Goal: Task Accomplishment & Management: Manage account settings

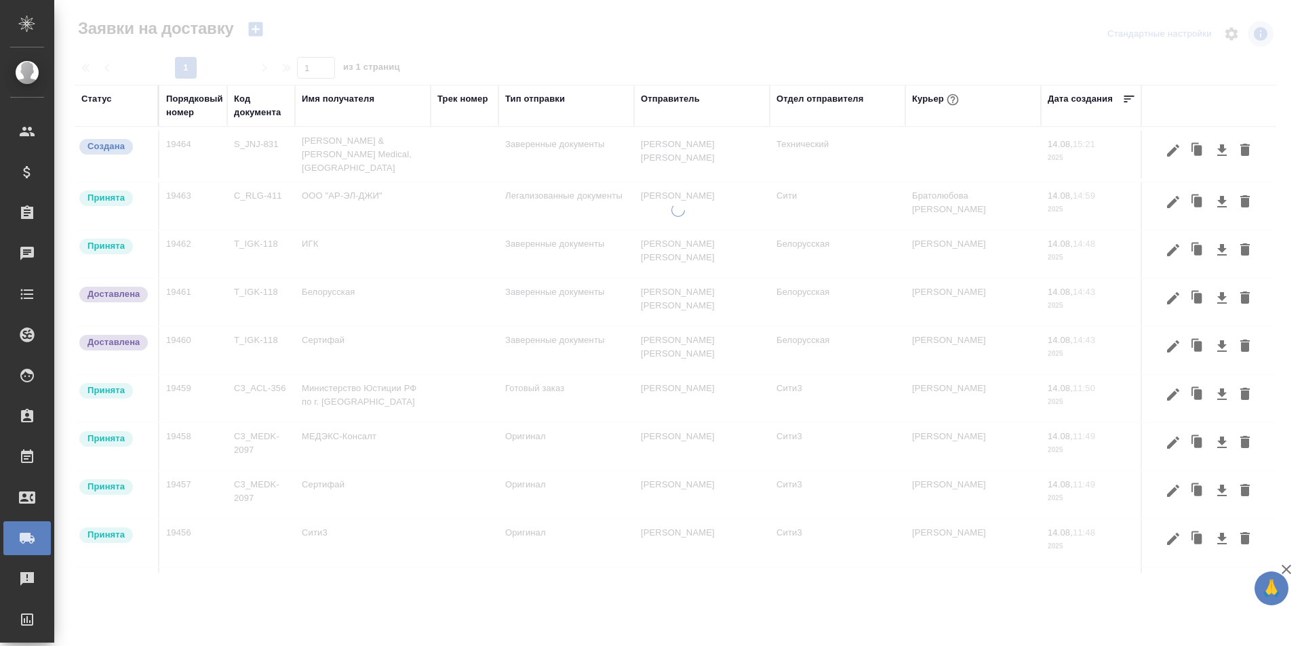
click at [202, 114] on div "Порядковый номер" at bounding box center [194, 105] width 57 height 27
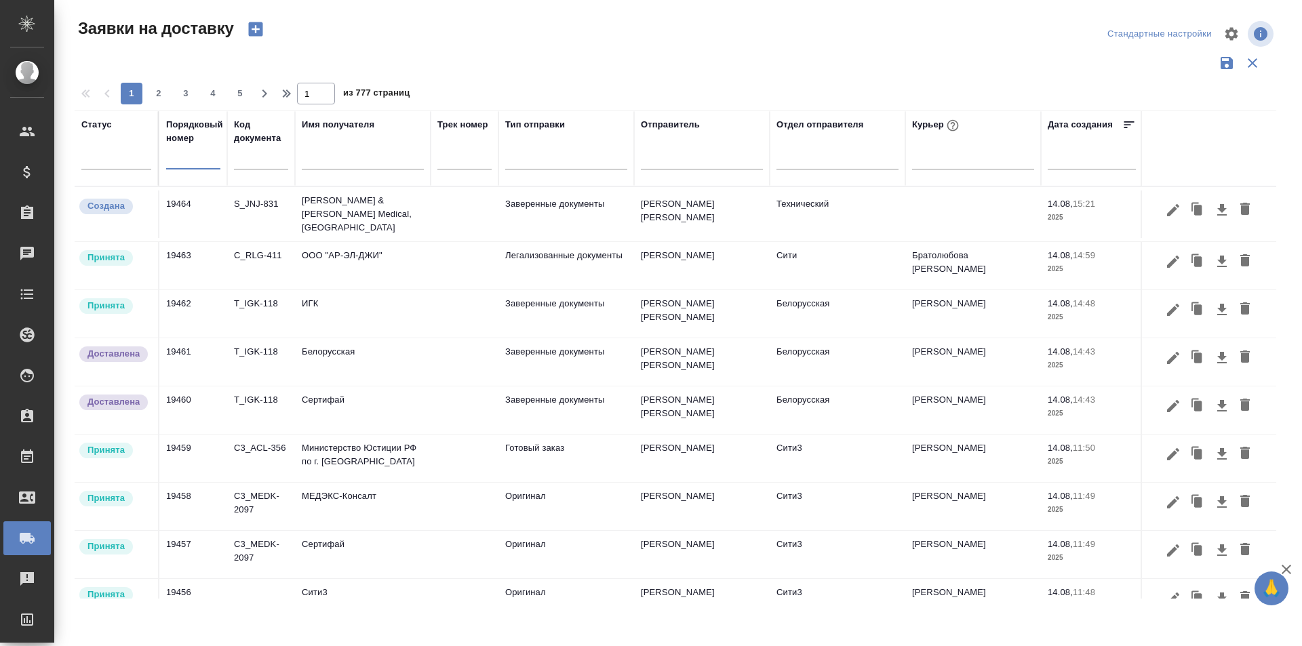
click at [186, 156] on input "text" at bounding box center [193, 159] width 54 height 19
paste input "19464"
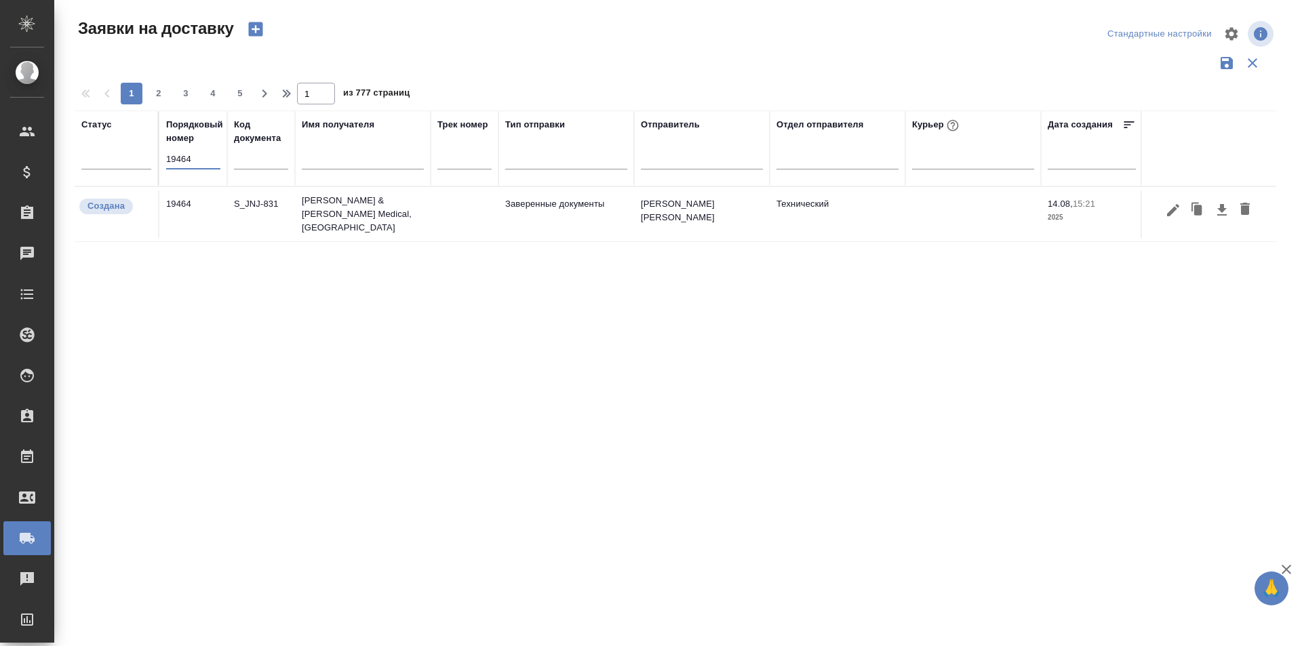
type input "19464"
click at [1176, 208] on icon "button" at bounding box center [1173, 210] width 16 height 16
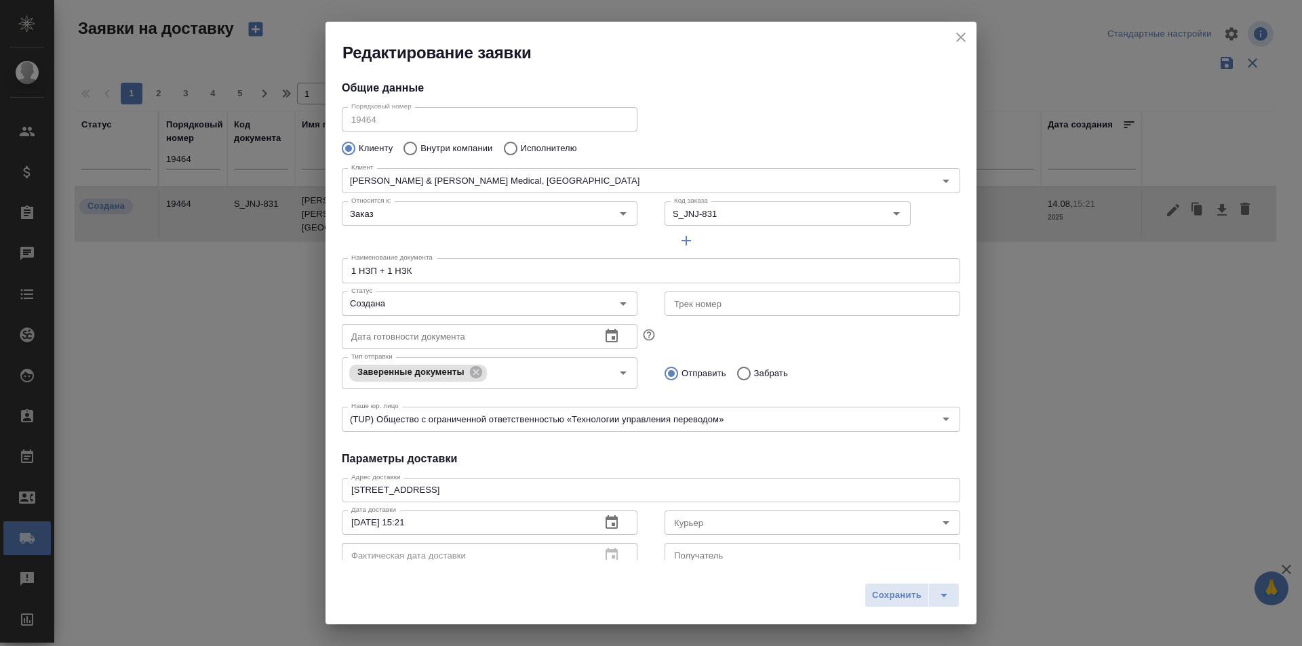
type input "[PERSON_NAME]"
type input "[PHONE_NUMBER]"
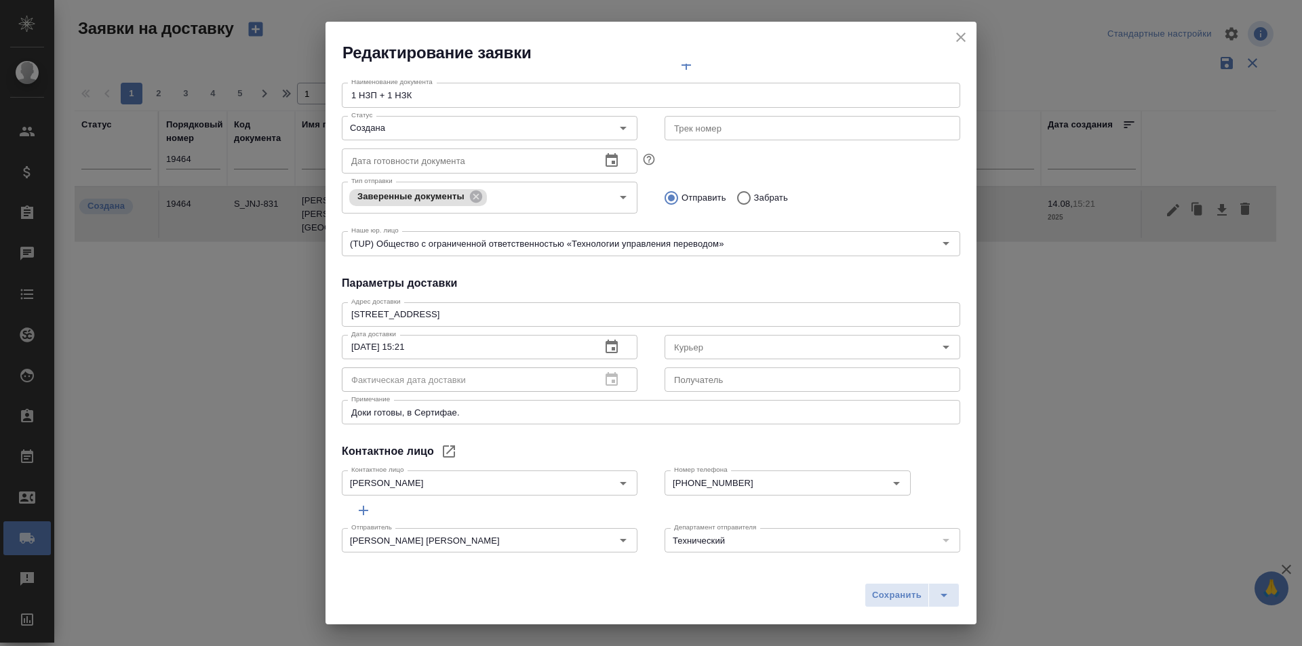
scroll to position [184, 0]
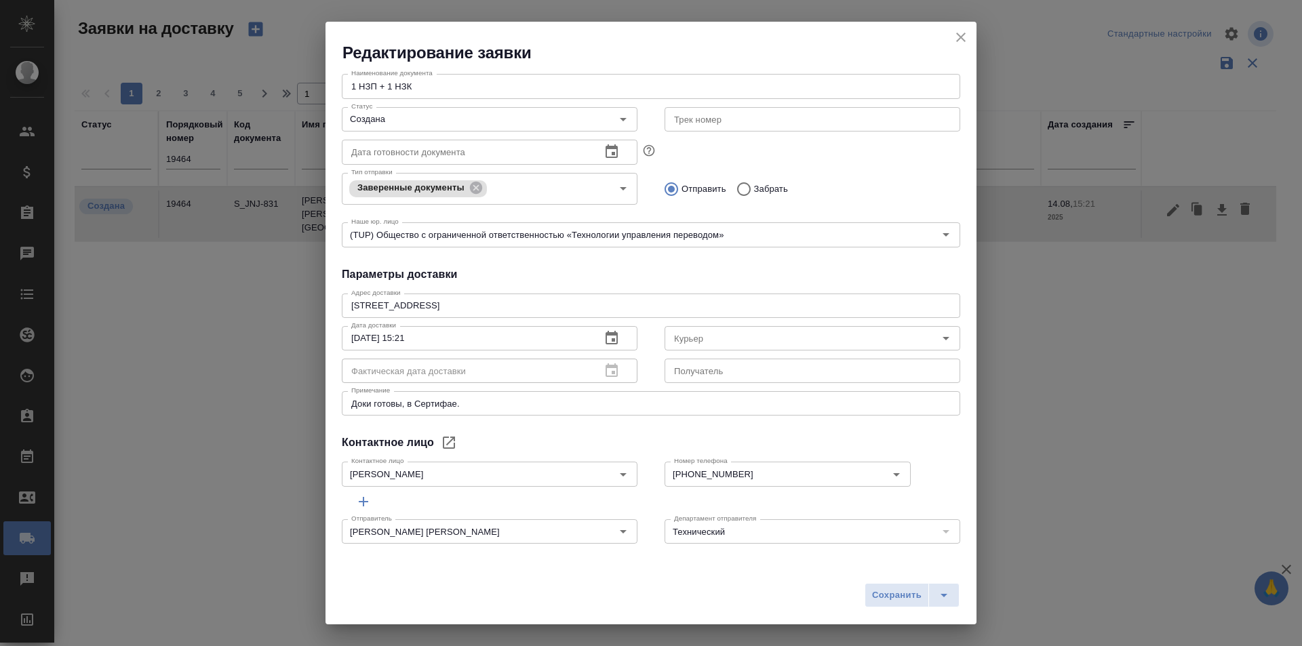
click at [966, 39] on icon "close" at bounding box center [961, 37] width 16 height 16
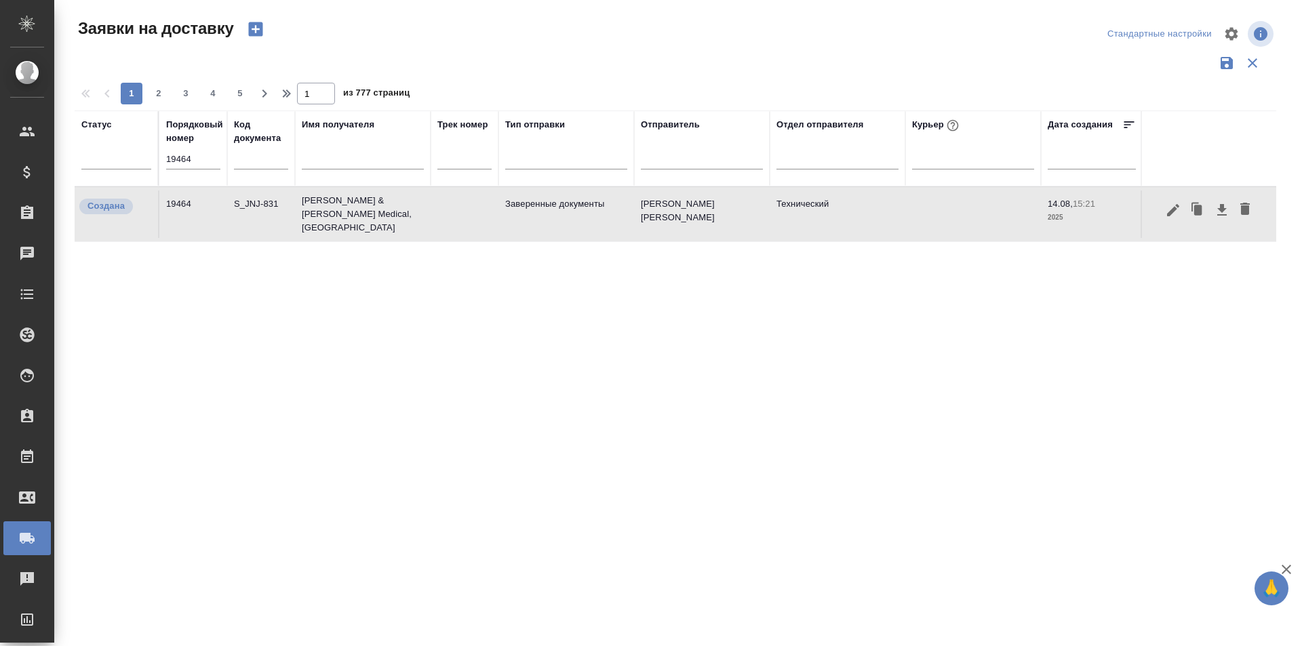
click at [176, 154] on input "19464" at bounding box center [193, 159] width 54 height 19
paste input "204"
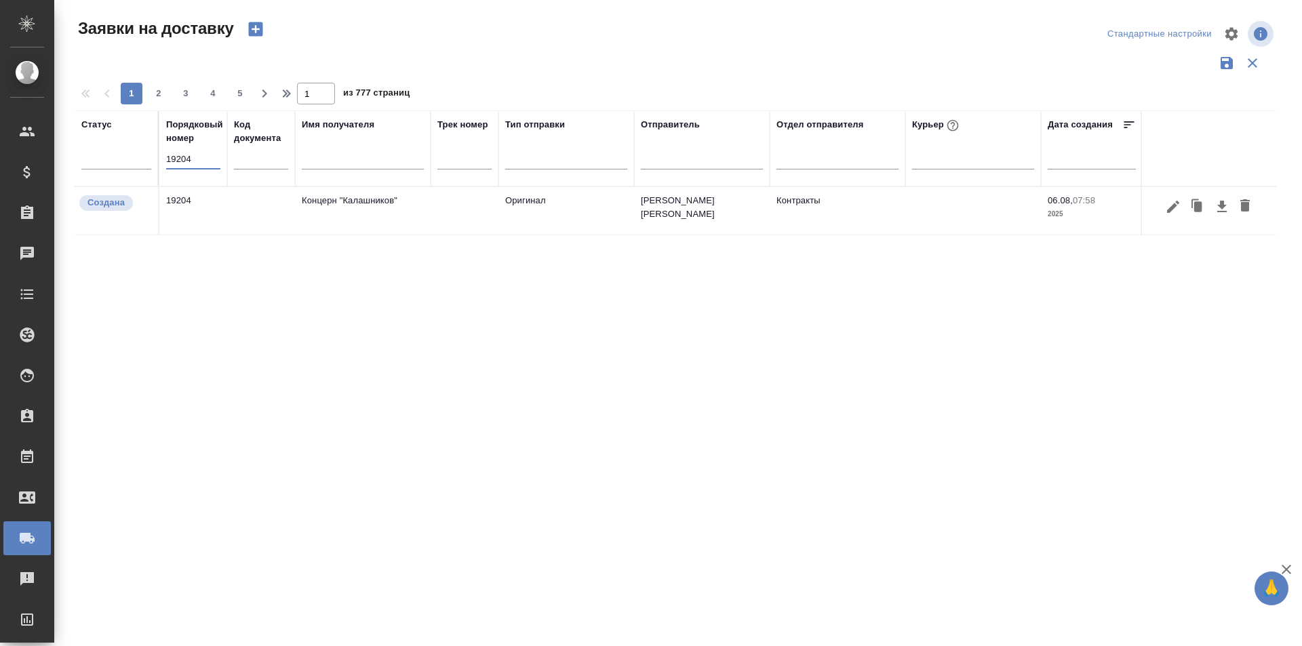
type input "19204"
click at [1168, 205] on icon "button" at bounding box center [1173, 207] width 16 height 16
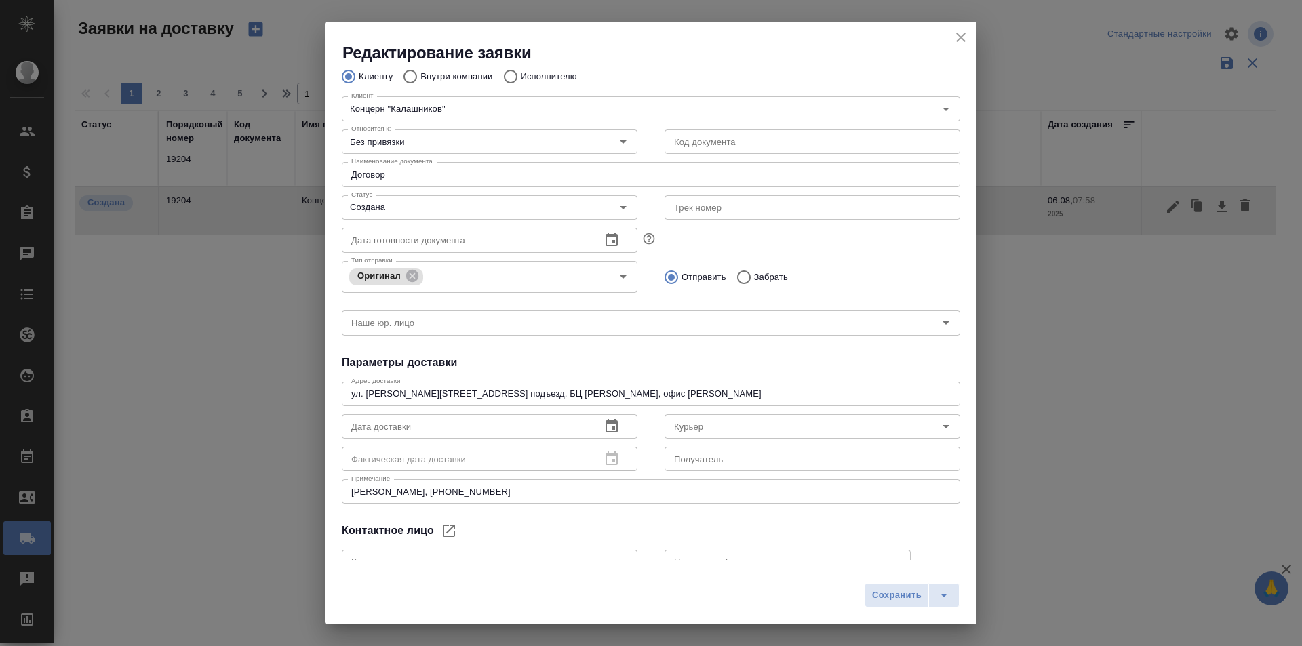
scroll to position [136, 0]
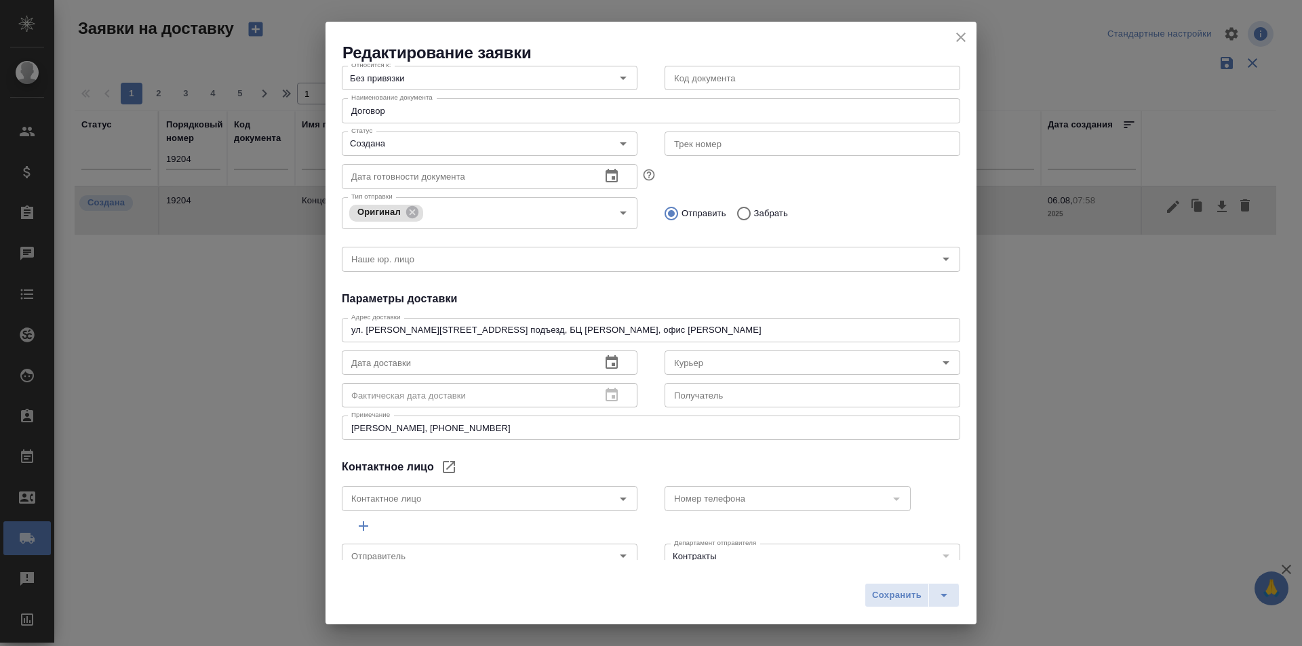
type input "[PERSON_NAME] [PERSON_NAME]"
drag, startPoint x: 549, startPoint y: 431, endPoint x: 283, endPoint y: 442, distance: 266.7
click at [283, 442] on div "Редактирование заявки Общие данные Порядковый номер 19204 Порядковый номер Клие…" at bounding box center [651, 323] width 1302 height 646
click at [695, 328] on textarea "ул. [PERSON_NAME][STREET_ADDRESS] подъезд, БЦ [PERSON_NAME], офис [PERSON_NAME]" at bounding box center [651, 330] width 600 height 10
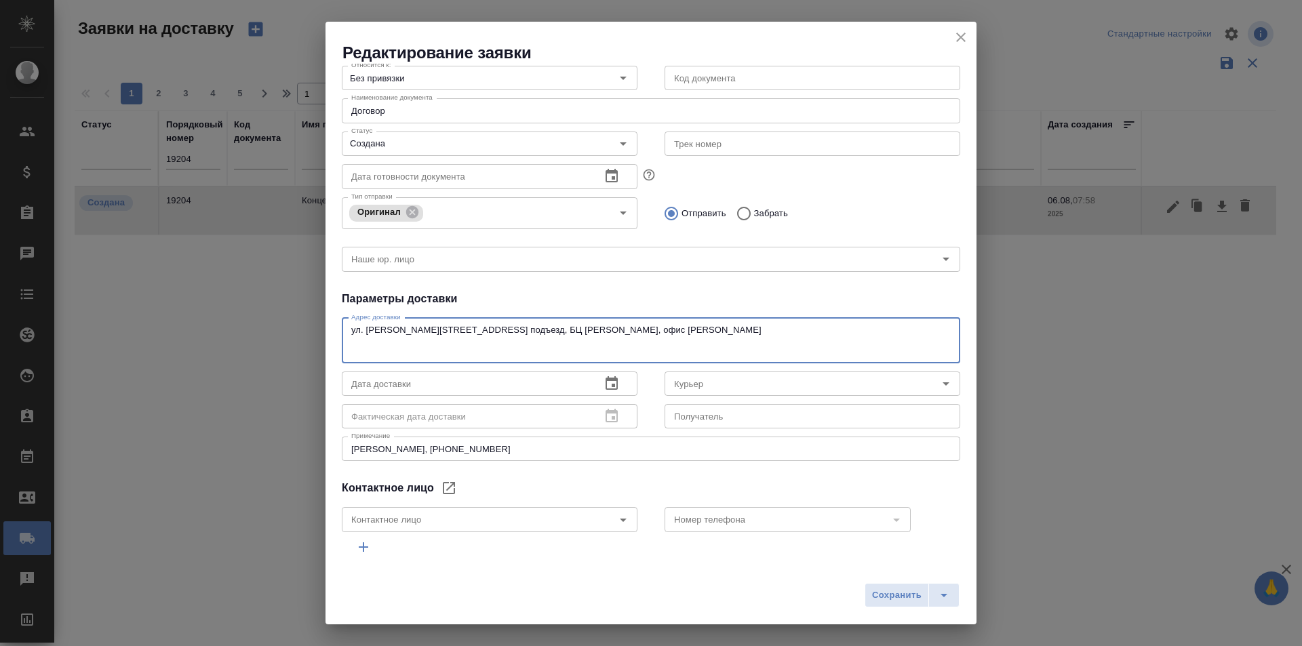
paste textarea "[PERSON_NAME], [PHONE_NUMBER]"
type textarea "ул. [PERSON_NAME][STREET_ADDRESS] подъезд, БЦ [PERSON_NAME], офис [PERSON_NAME]…"
click at [740, 391] on input "Курьер" at bounding box center [790, 384] width 242 height 16
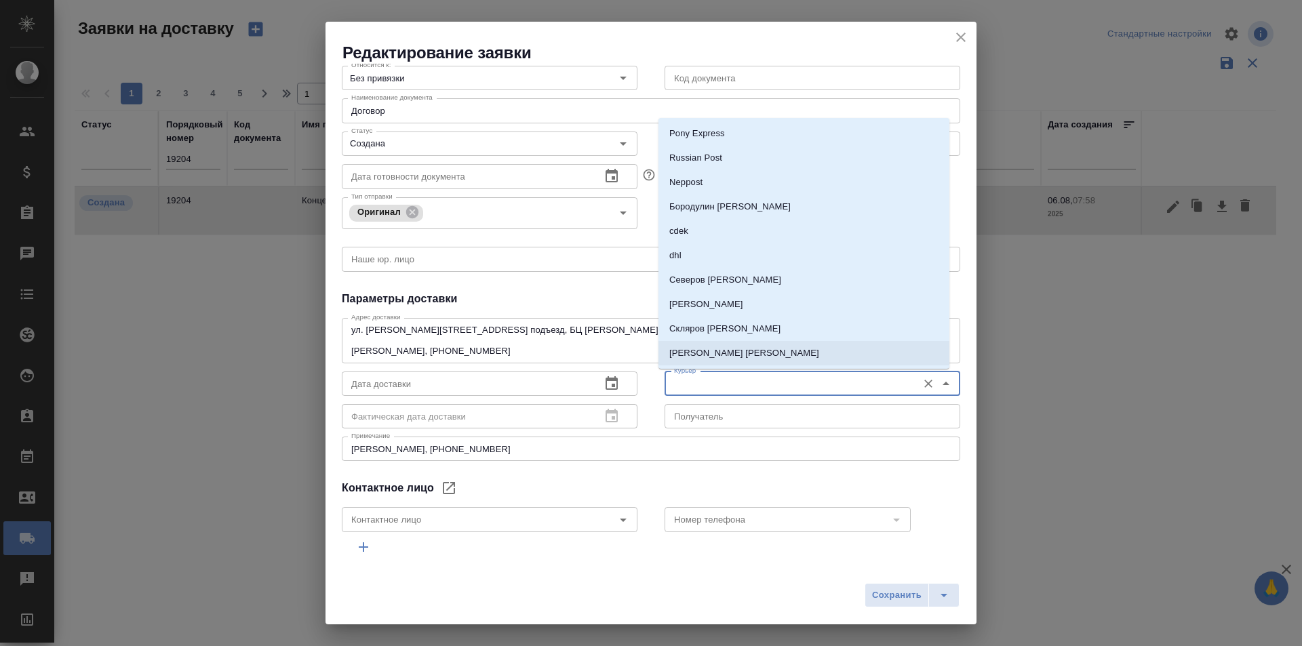
scroll to position [68, 0]
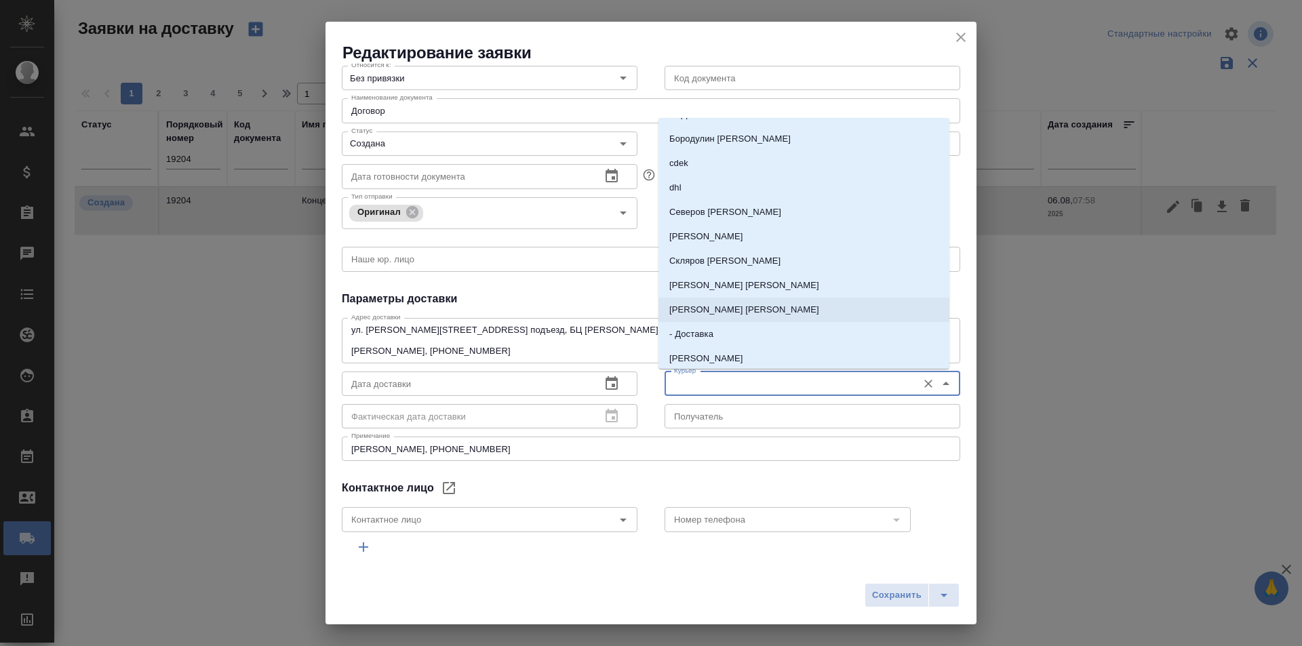
click at [723, 313] on p "[PERSON_NAME] [PERSON_NAME]" at bounding box center [744, 310] width 150 height 14
type input "[PERSON_NAME] [PERSON_NAME]"
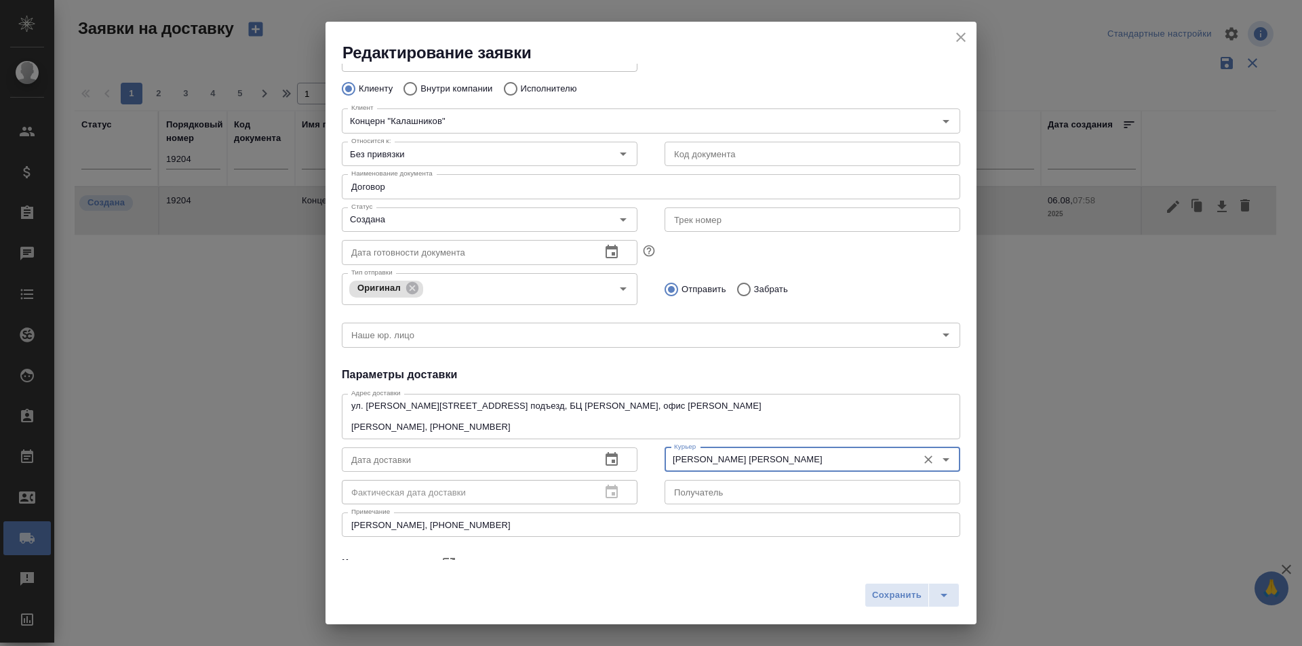
scroll to position [45, 0]
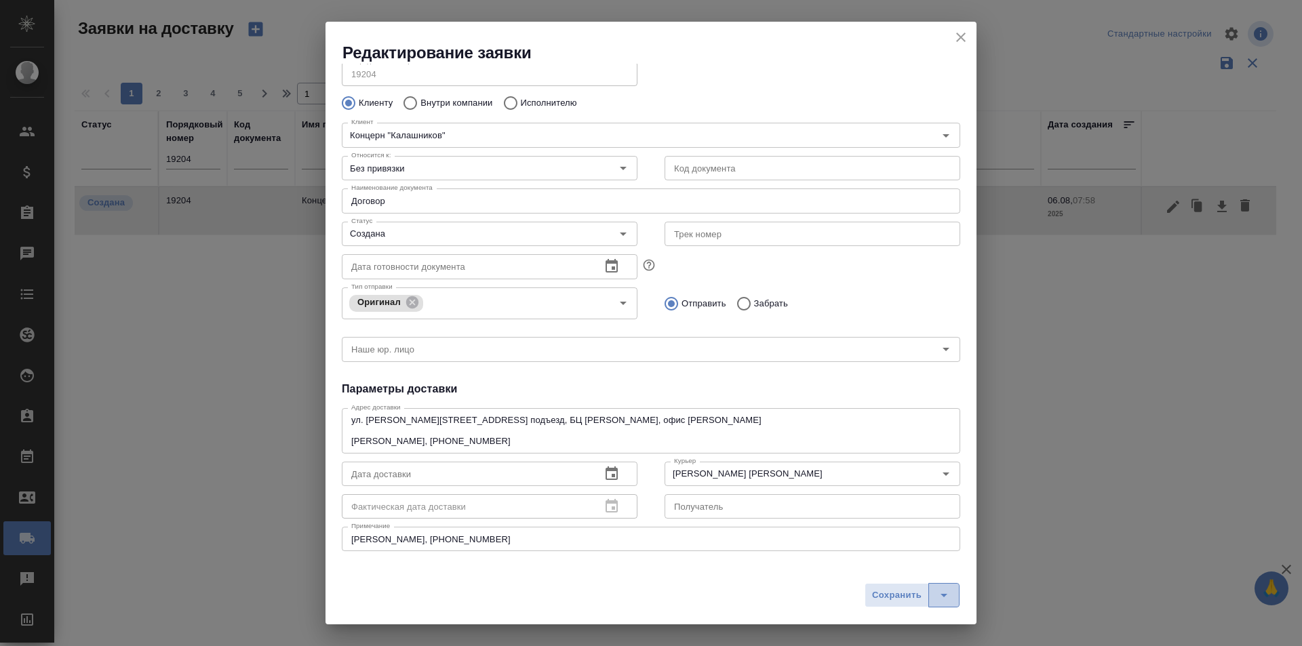
click at [946, 590] on icon "split button" at bounding box center [944, 595] width 16 height 16
click at [947, 566] on li "Сохранить и скачать" at bounding box center [915, 567] width 109 height 22
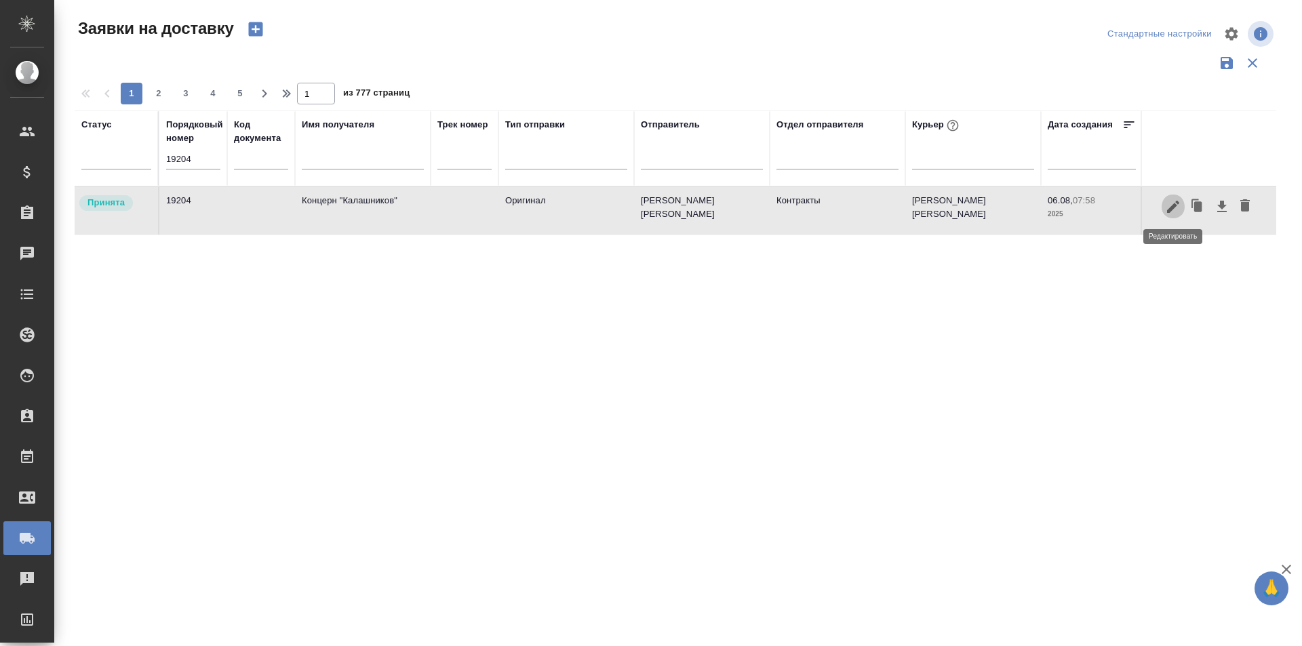
click at [1168, 215] on button "button" at bounding box center [1173, 207] width 23 height 26
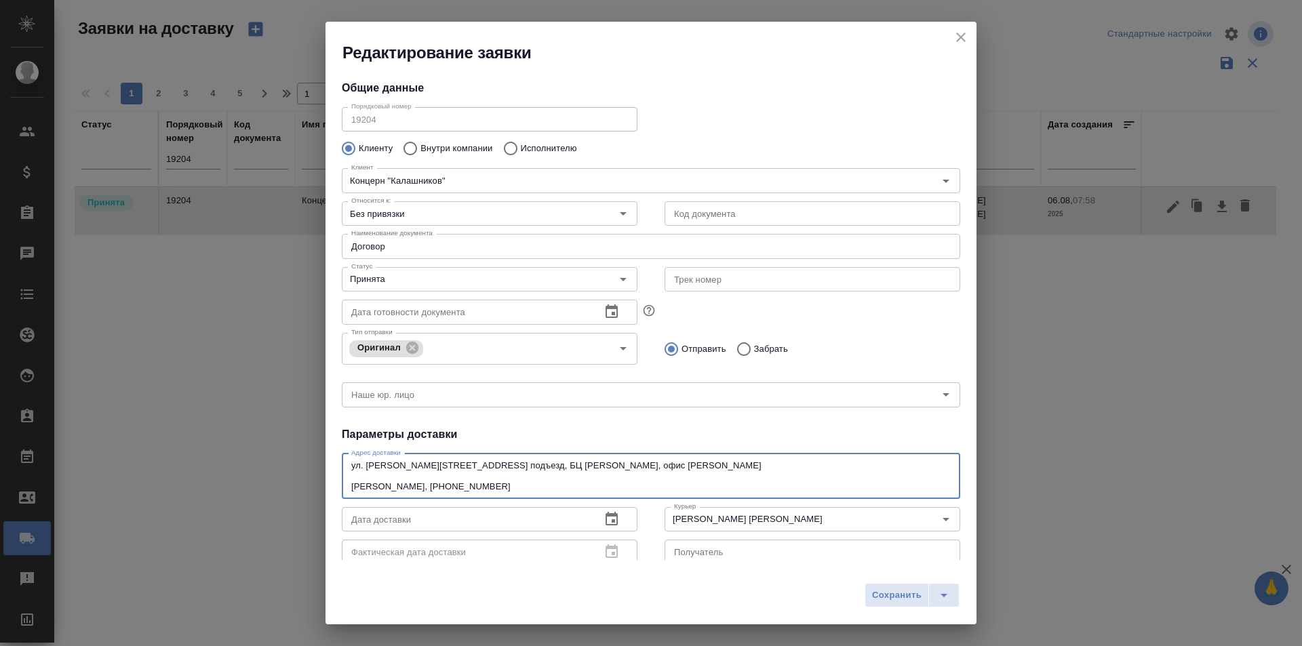
drag, startPoint x: 475, startPoint y: 464, endPoint x: 328, endPoint y: 465, distance: 146.5
click at [328, 465] on div "Общие данные Порядковый номер 19204 Порядковый номер Клиенту Внутри компании Ис…" at bounding box center [651, 312] width 651 height 496
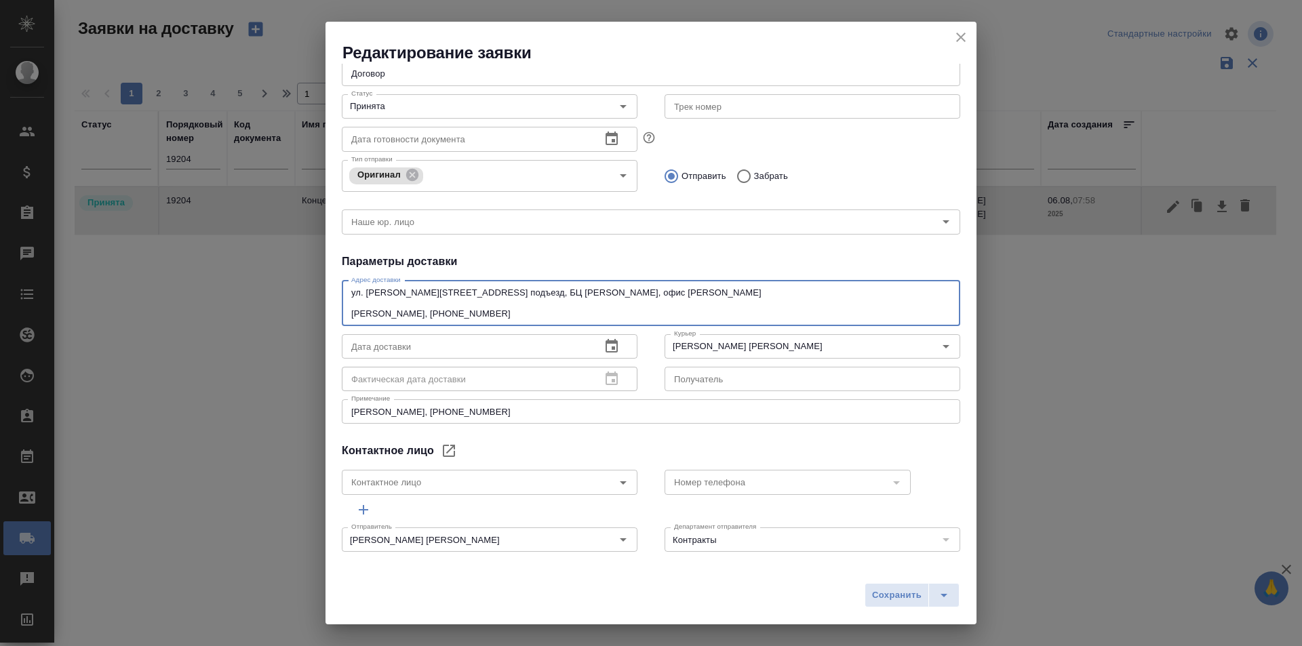
scroll to position [181, 0]
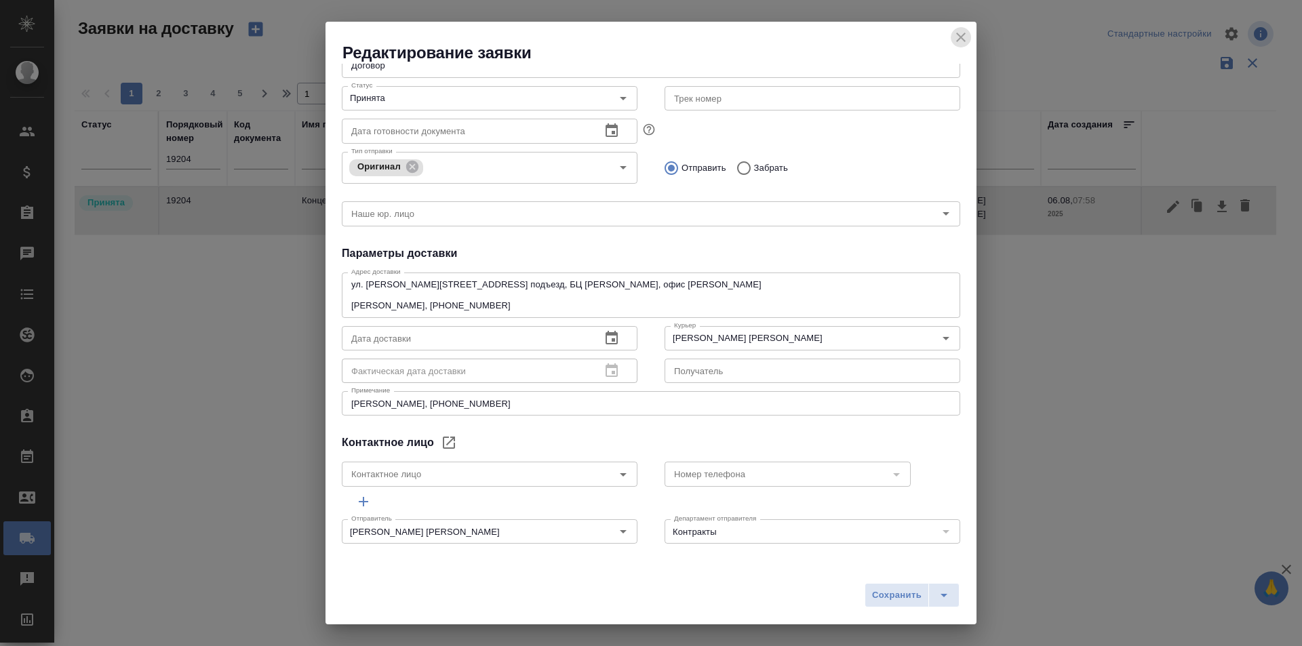
click at [964, 37] on icon "close" at bounding box center [961, 37] width 16 height 16
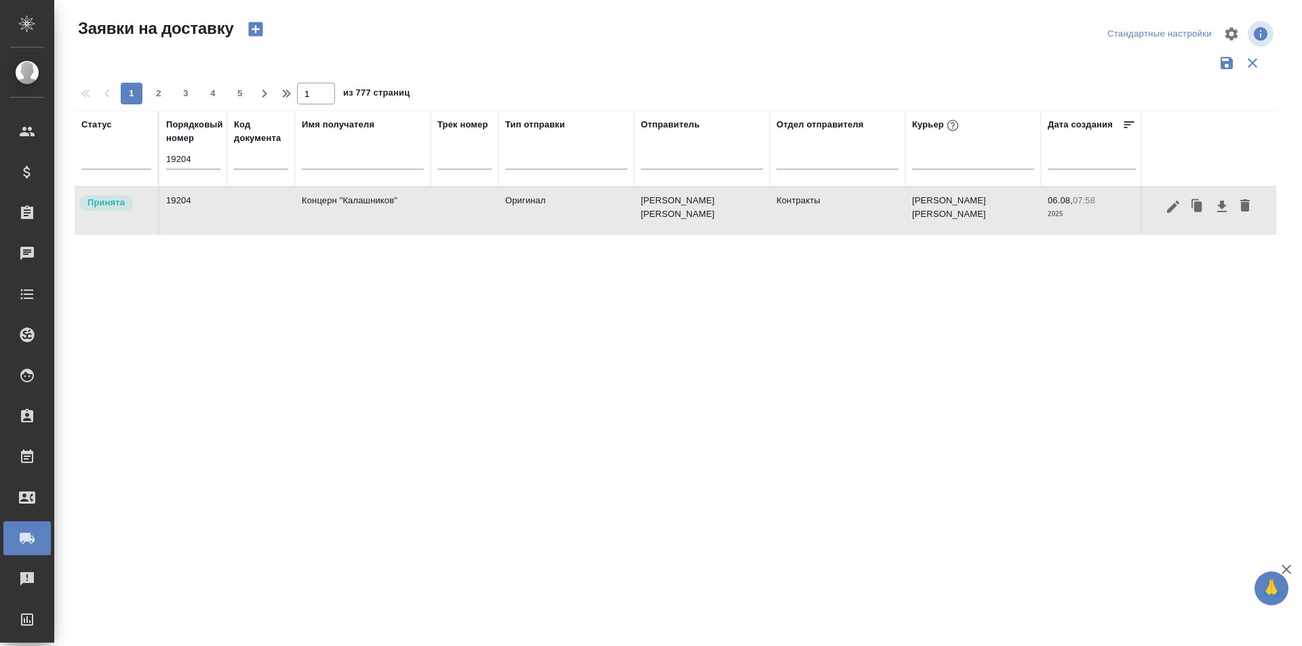
click at [201, 169] on input "19204" at bounding box center [193, 159] width 54 height 19
click at [342, 165] on input "text" at bounding box center [363, 160] width 122 height 17
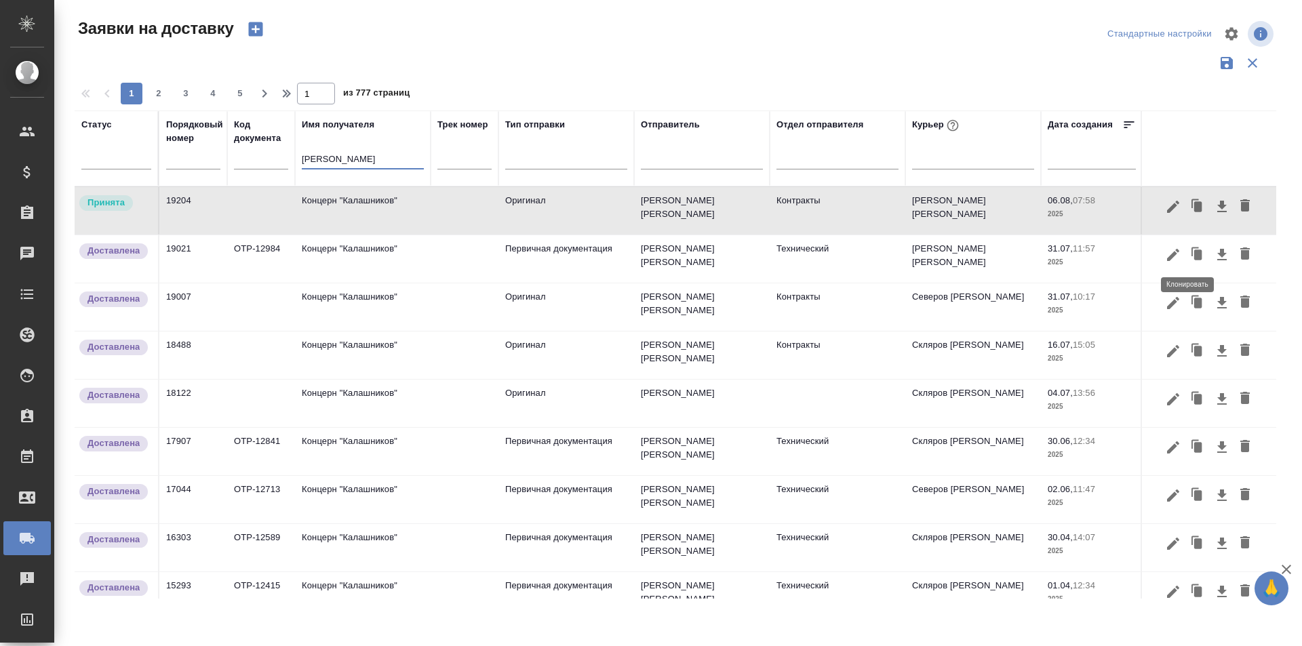
type input "[PERSON_NAME]"
click at [1167, 255] on icon "button" at bounding box center [1173, 254] width 12 height 12
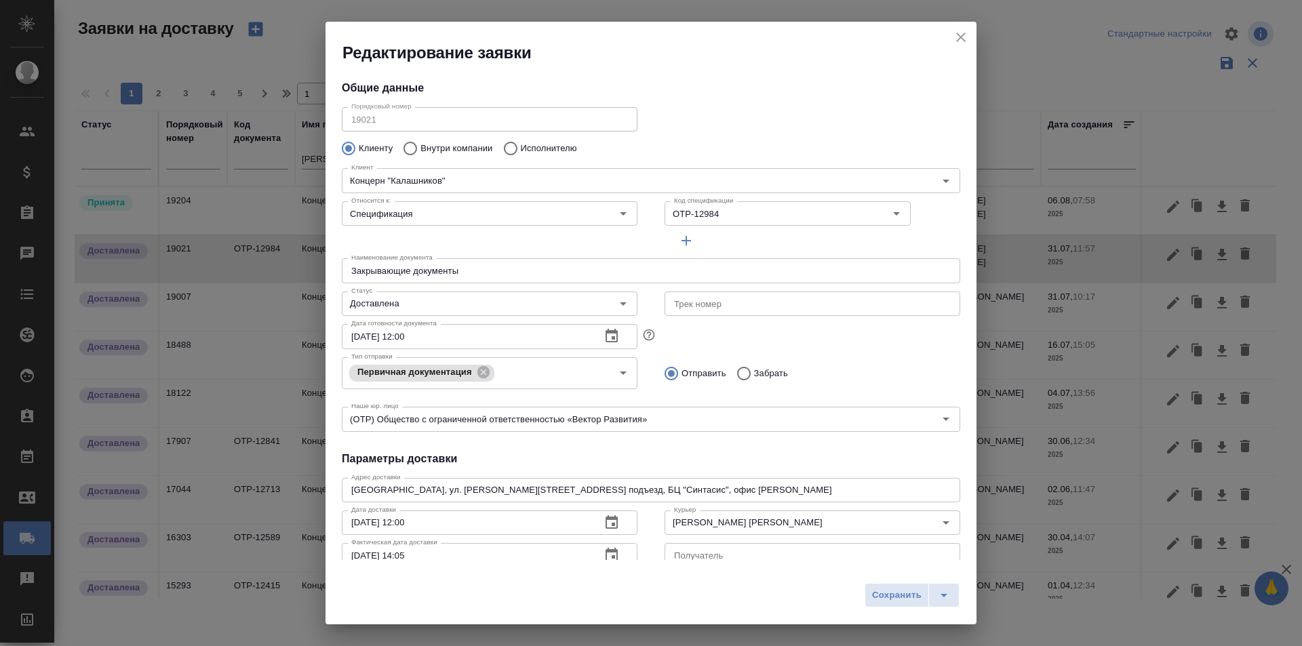
scroll to position [68, 0]
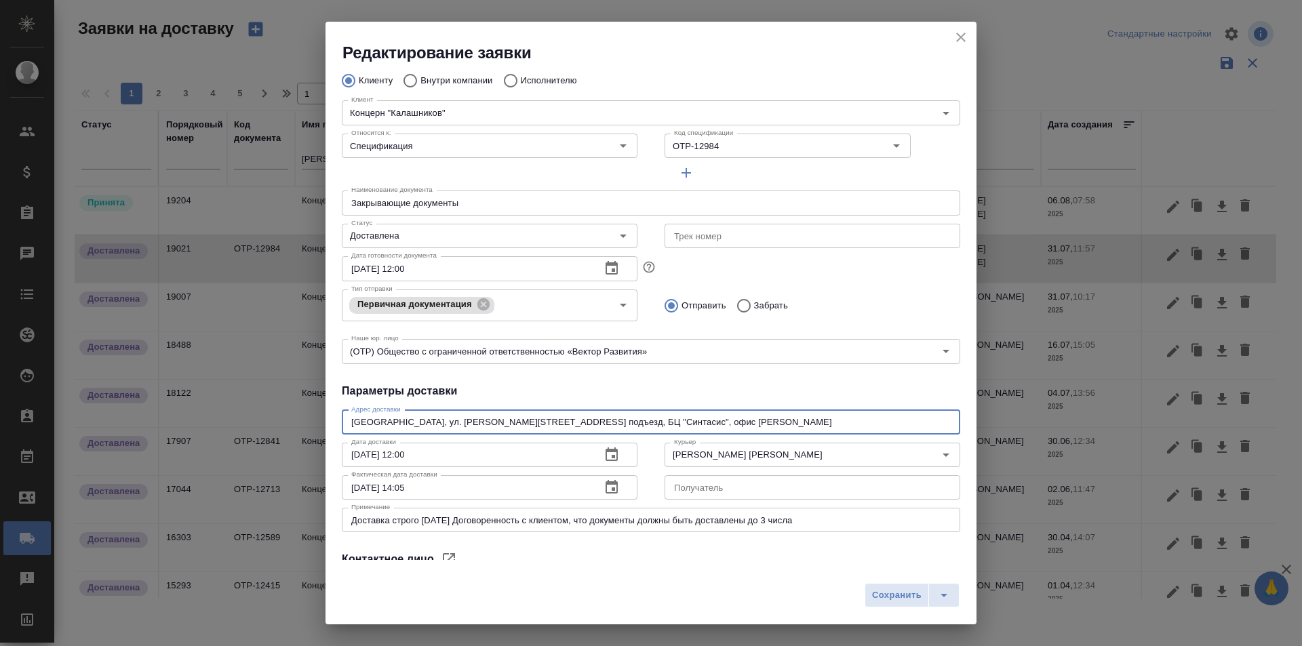
drag, startPoint x: 507, startPoint y: 422, endPoint x: 205, endPoint y: 409, distance: 301.4
click at [205, 409] on div "Редактирование заявки Общие данные Порядковый номер 19021 Порядковый номер Клие…" at bounding box center [651, 323] width 1302 height 646
